Goal: Contribute content: Add original content to the website for others to see

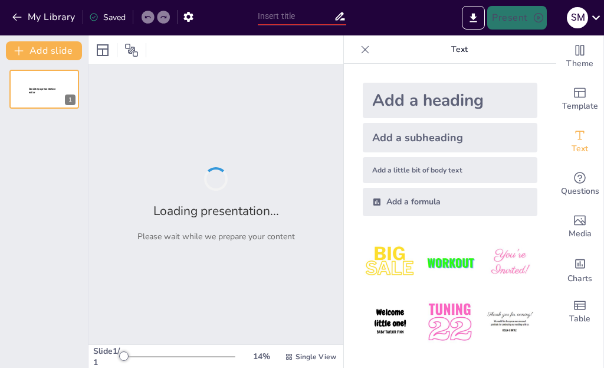
type input "La sexualidad como diseño divino: Propósito y creación"
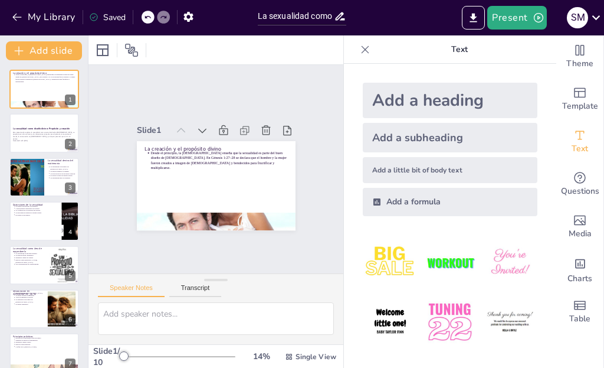
click at [429, 266] on img at bounding box center [450, 262] width 55 height 55
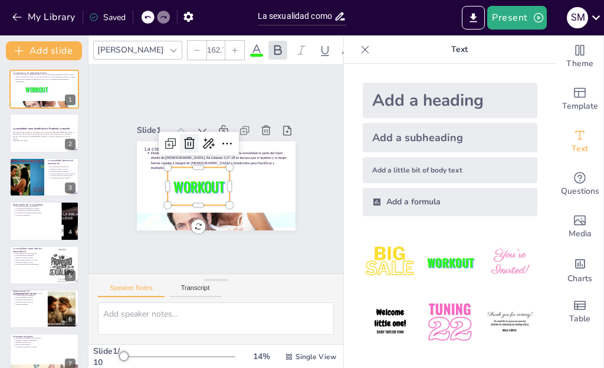
click at [227, 138] on icon at bounding box center [235, 137] width 17 height 17
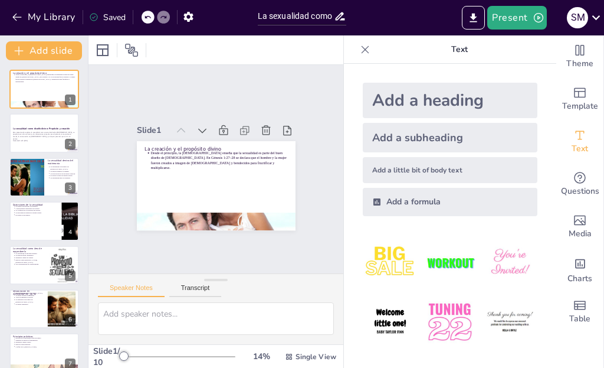
click at [360, 54] on icon at bounding box center [366, 50] width 12 height 12
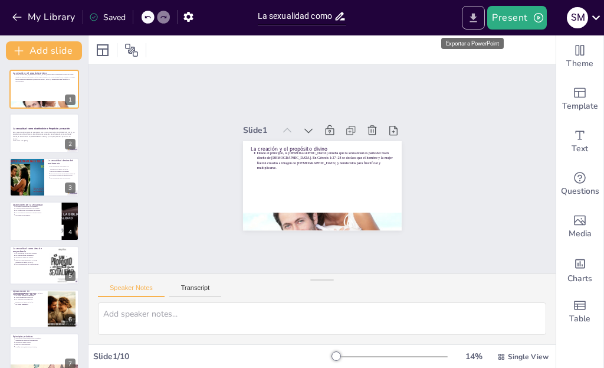
click at [470, 21] on icon "Export to PowerPoint" at bounding box center [474, 18] width 12 height 12
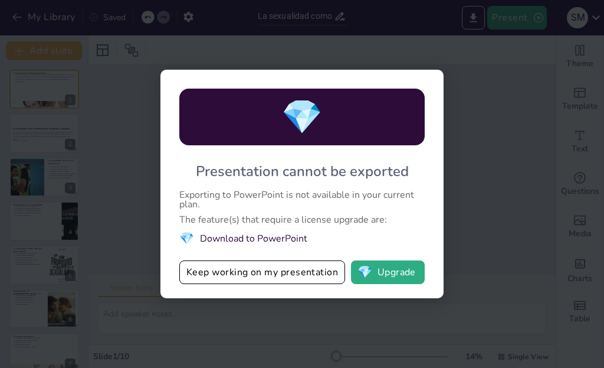
click at [344, 202] on div "Exporting to PowerPoint is not available in your current plan." at bounding box center [302, 199] width 246 height 19
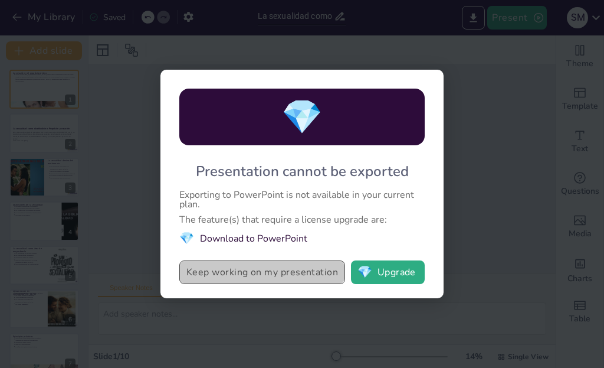
click at [303, 279] on button "Keep working on my presentation" at bounding box center [262, 272] width 166 height 24
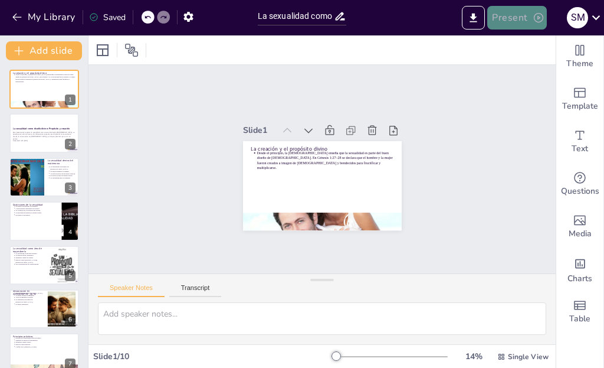
click at [516, 21] on button "Present" at bounding box center [517, 18] width 59 height 24
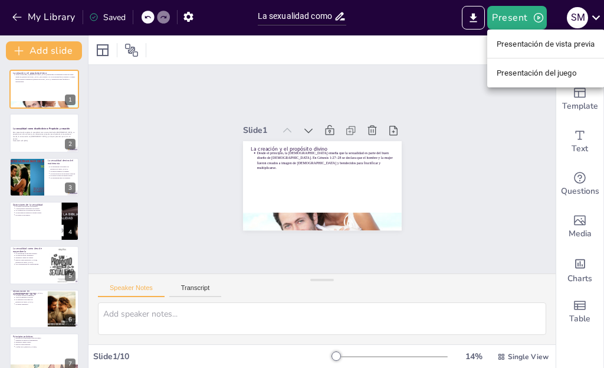
click at [517, 51] on li "Presentación de vista previa" at bounding box center [546, 43] width 117 height 19
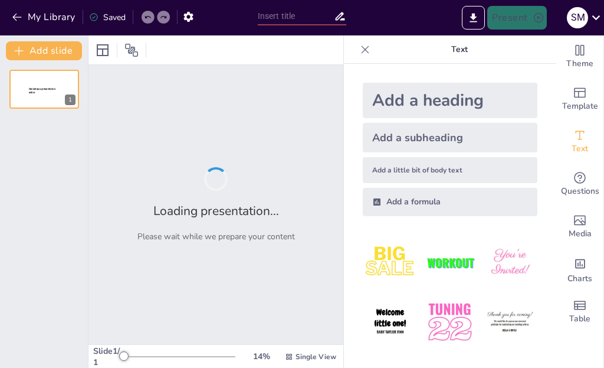
type input "La sexualidad como diseño divino: Propósito y creación"
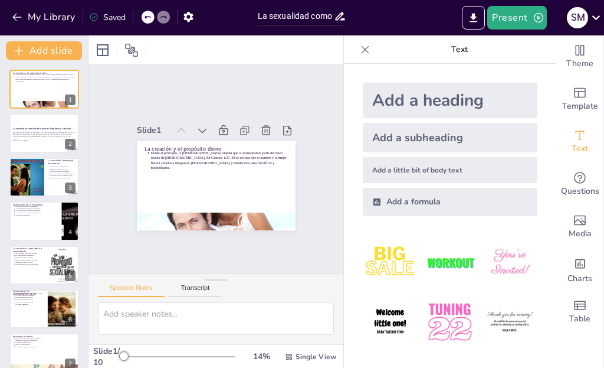
click at [593, 19] on icon at bounding box center [597, 17] width 16 height 16
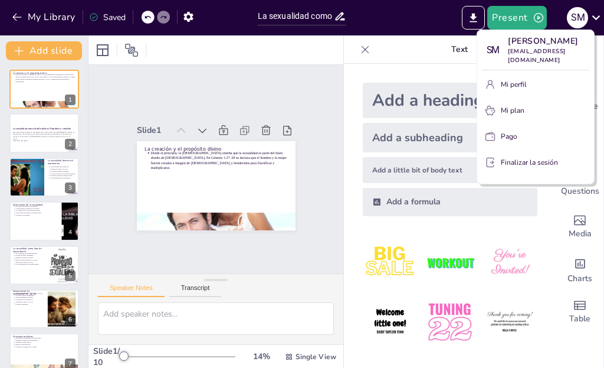
click at [112, 19] on div at bounding box center [302, 184] width 604 height 368
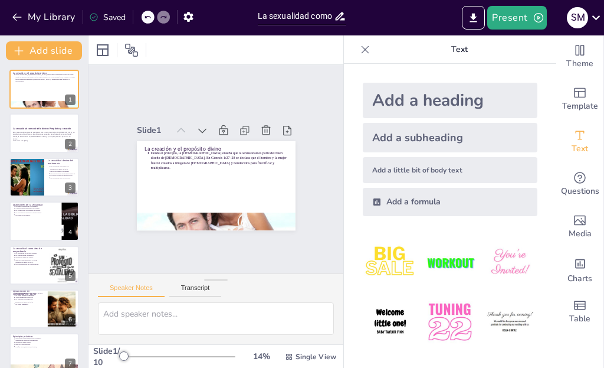
click at [115, 15] on div "Saved" at bounding box center [107, 17] width 37 height 11
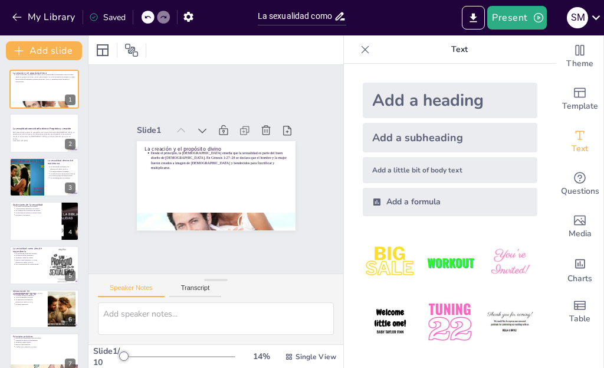
click at [117, 20] on div "Saved" at bounding box center [107, 17] width 37 height 11
click at [117, 17] on div "Saved" at bounding box center [107, 17] width 37 height 11
click at [93, 18] on icon at bounding box center [94, 18] width 8 height 8
click at [113, 20] on div "Saved" at bounding box center [107, 17] width 37 height 11
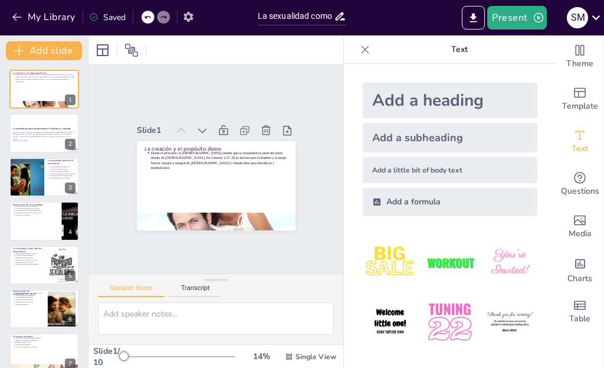
click at [191, 15] on icon "button" at bounding box center [188, 17] width 9 height 10
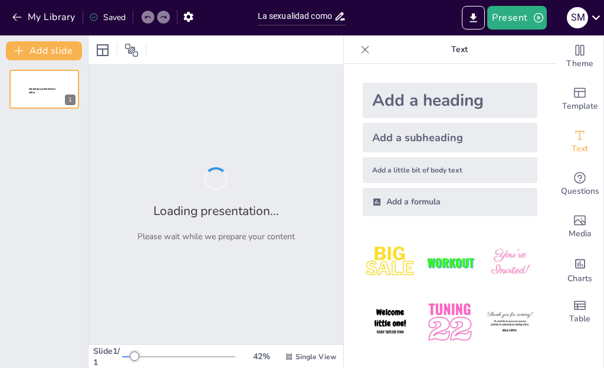
type input "La sexualidad como diseño divino: Propósito y creación"
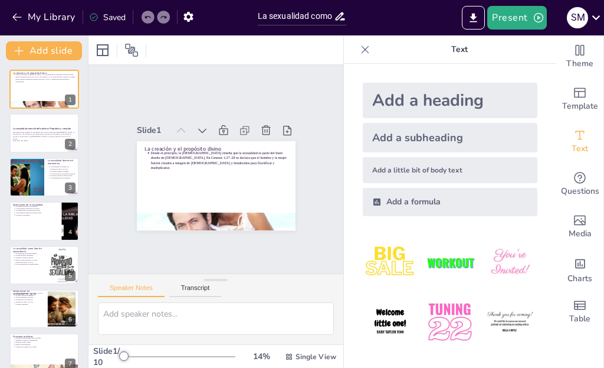
scroll to position [1, 0]
click at [360, 55] on icon at bounding box center [366, 50] width 12 height 12
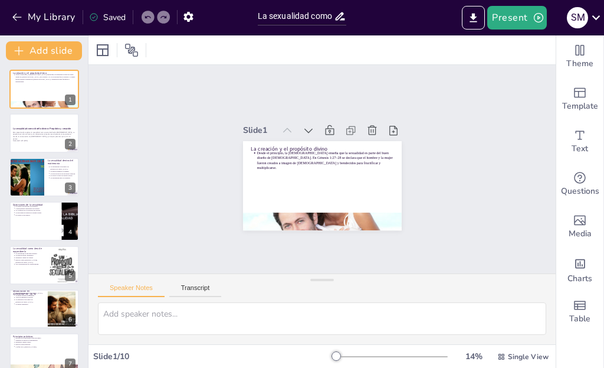
scroll to position [0, 0]
click at [38, 136] on p "Esta presentación explora la sexualidad como parte del diseño [DEMOGRAPHIC_DATA…" at bounding box center [44, 134] width 64 height 9
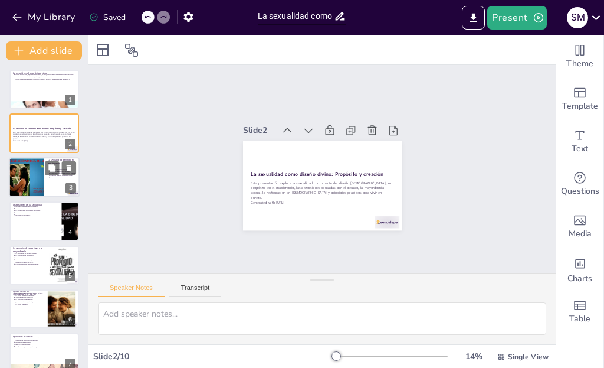
click at [37, 177] on div at bounding box center [26, 177] width 53 height 40
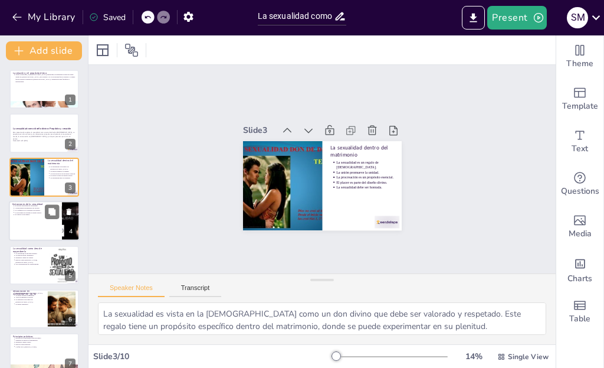
click at [37, 220] on div at bounding box center [44, 221] width 71 height 40
type textarea "El pecado altera la visión de la sexualidad, llevándonos a prácticas que no ref…"
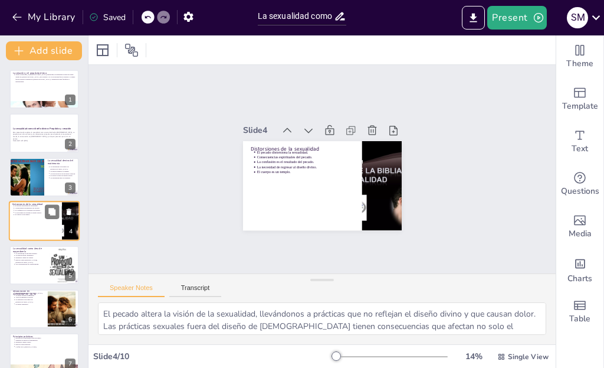
scroll to position [6, 0]
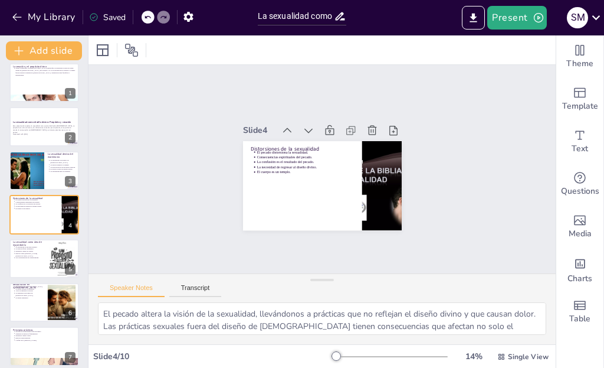
click at [117, 17] on div "Saved" at bounding box center [107, 17] width 37 height 11
click at [473, 14] on icon "Export to PowerPoint" at bounding box center [473, 17] width 7 height 9
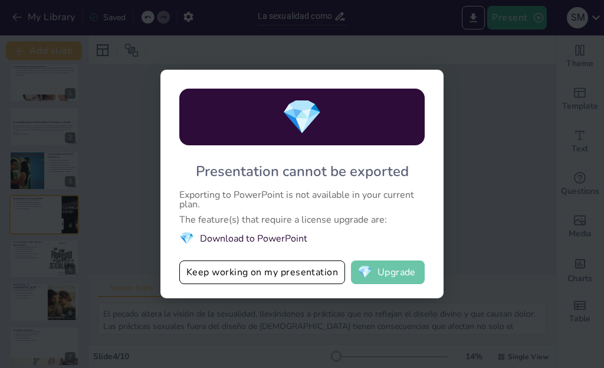
click at [373, 268] on button "💎 Upgrade" at bounding box center [388, 272] width 74 height 24
